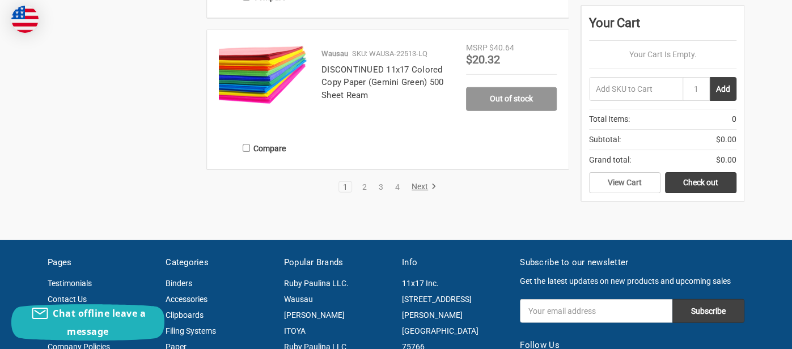
scroll to position [2186, 0]
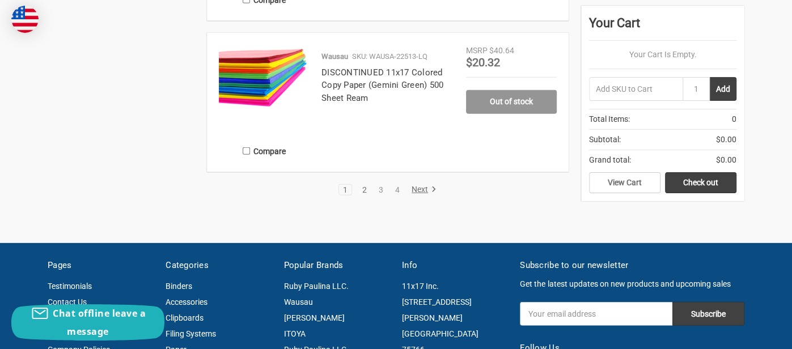
click at [362, 192] on link "2" at bounding box center [364, 190] width 12 height 8
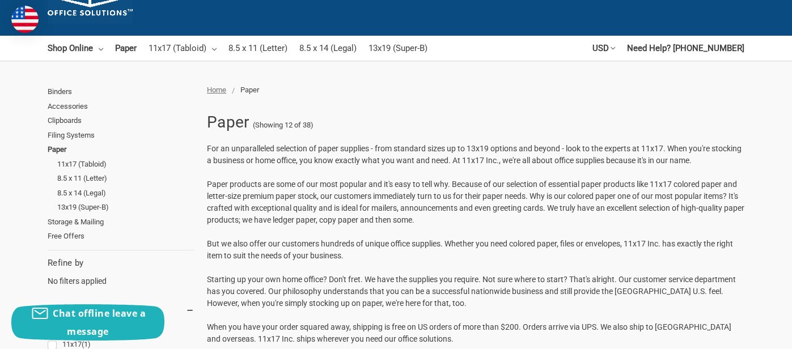
scroll to position [63, 0]
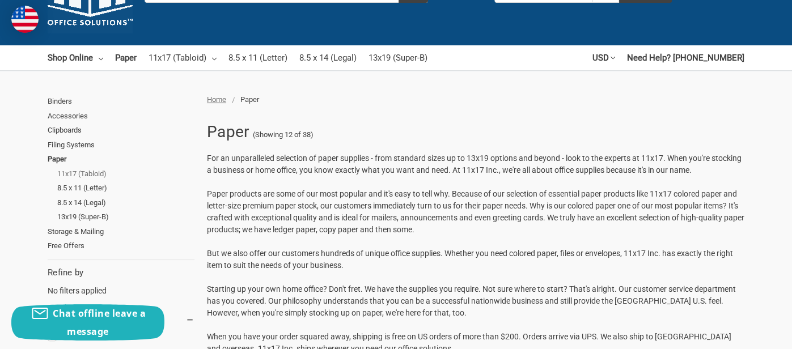
click at [79, 172] on link "11x17 (Tabloid)" at bounding box center [125, 174] width 137 height 15
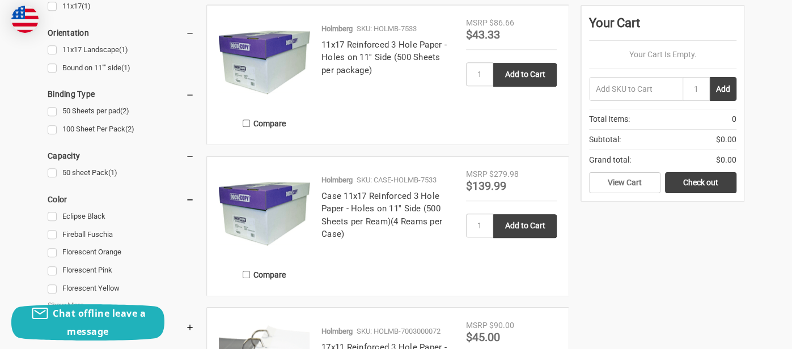
scroll to position [514, 0]
